Goal: Task Accomplishment & Management: Manage account settings

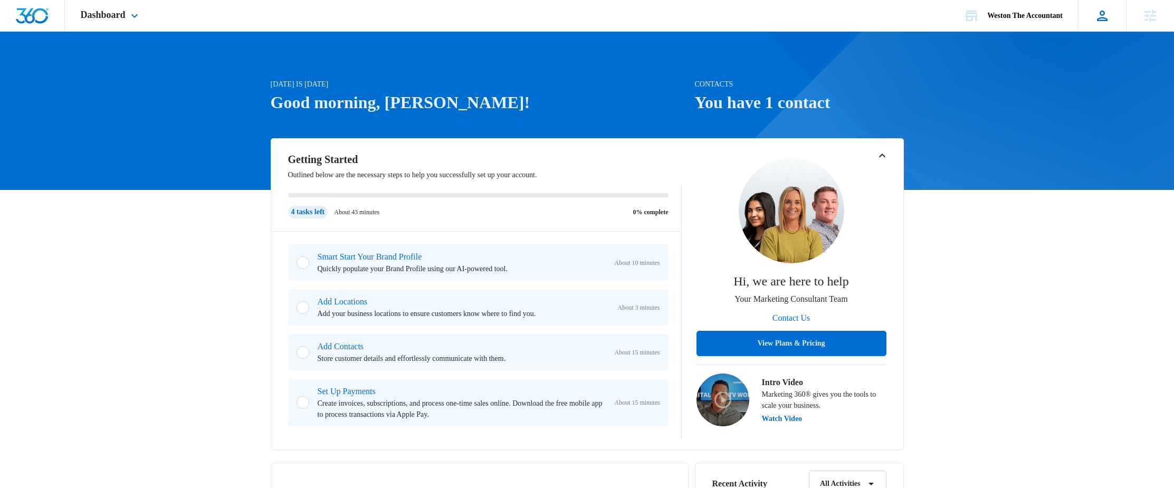
click at [1109, 17] on div at bounding box center [1102, 16] width 16 height 16
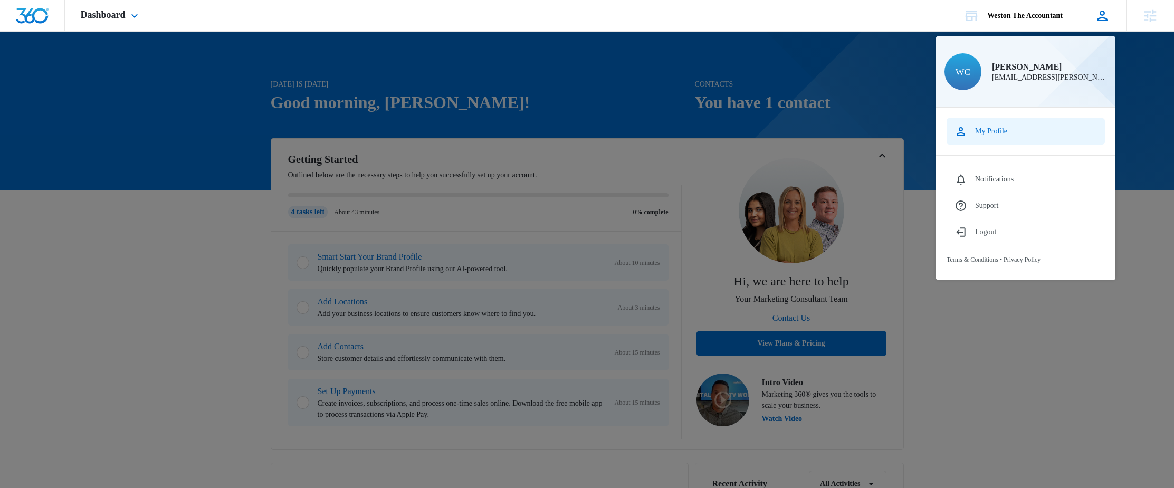
click at [988, 130] on div "My Profile" at bounding box center [991, 131] width 32 height 8
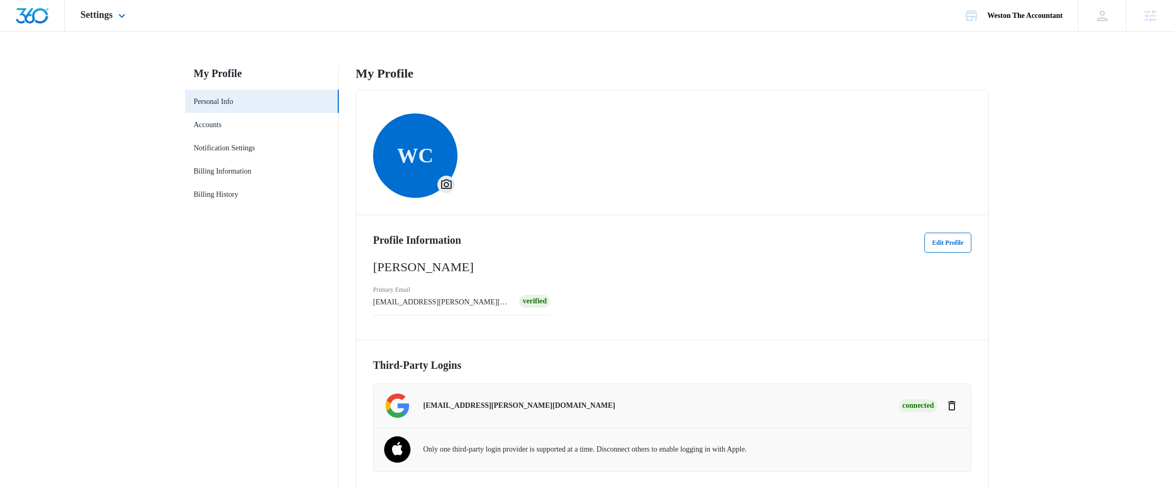
click at [35, 16] on img "Dashboard" at bounding box center [32, 16] width 34 height 16
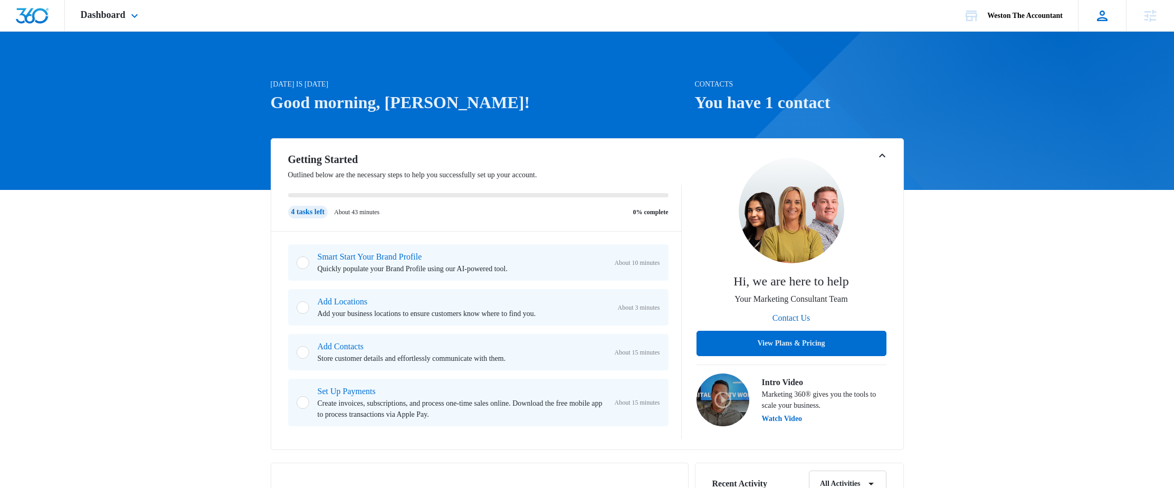
click at [1098, 8] on icon at bounding box center [1102, 16] width 16 height 16
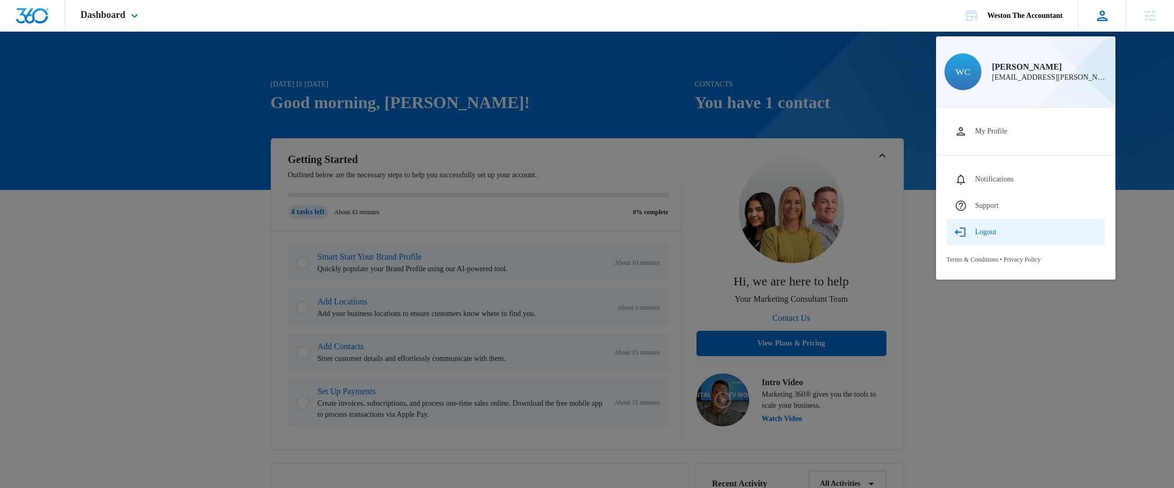
click at [994, 229] on div "Logout" at bounding box center [985, 232] width 21 height 8
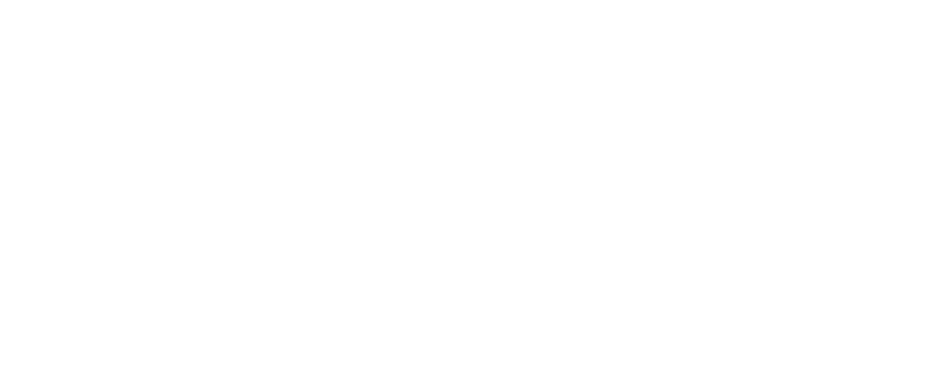
click at [0, 0] on span "Sign in with Google" at bounding box center [0, 0] width 0 height 0
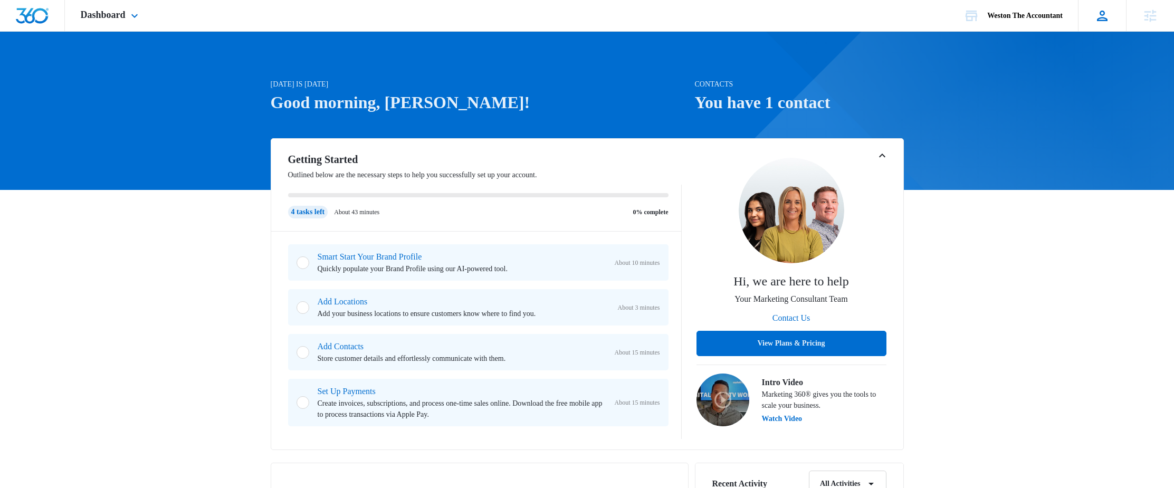
click at [1103, 16] on icon at bounding box center [1102, 16] width 16 height 16
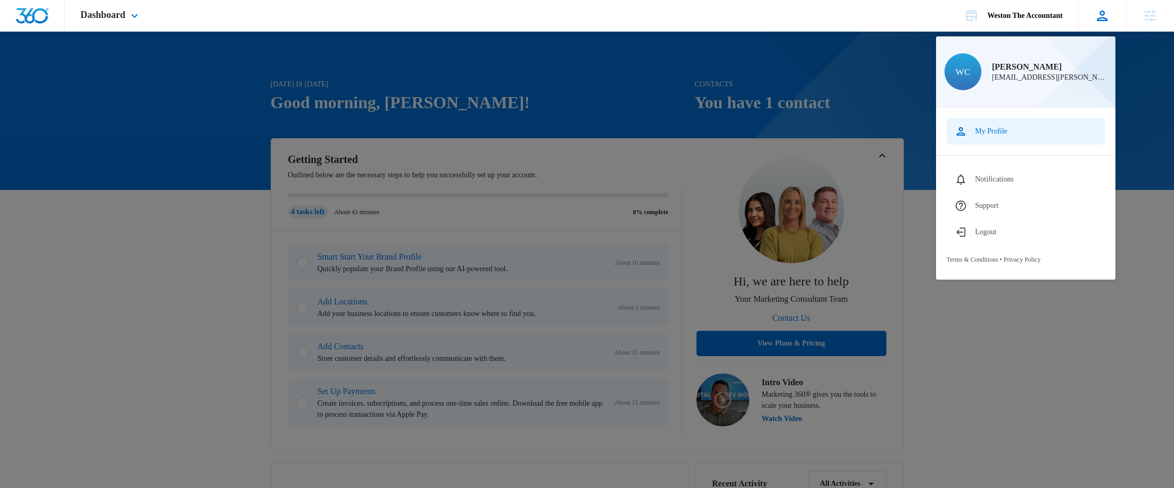
click at [1002, 134] on div "My Profile" at bounding box center [991, 131] width 32 height 8
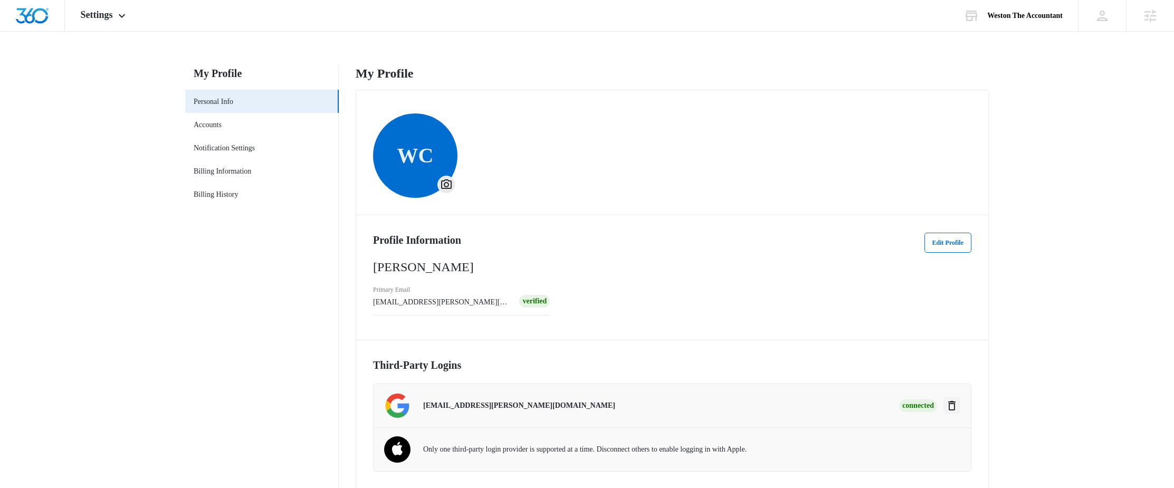
click at [951, 406] on icon "Disconnect" at bounding box center [951, 405] width 13 height 13
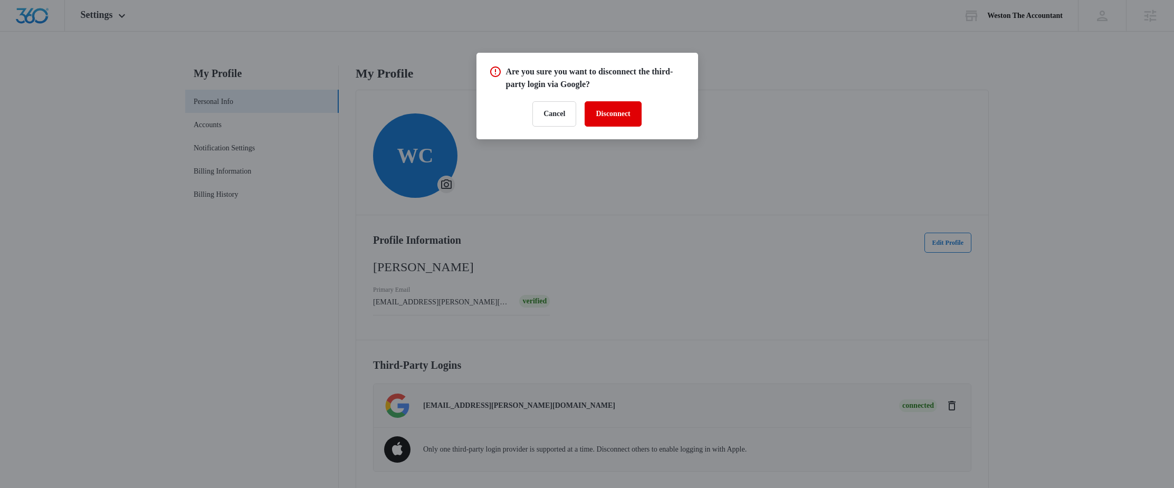
click at [608, 110] on button "Disconnect" at bounding box center [612, 113] width 56 height 25
